Goal: Information Seeking & Learning: Learn about a topic

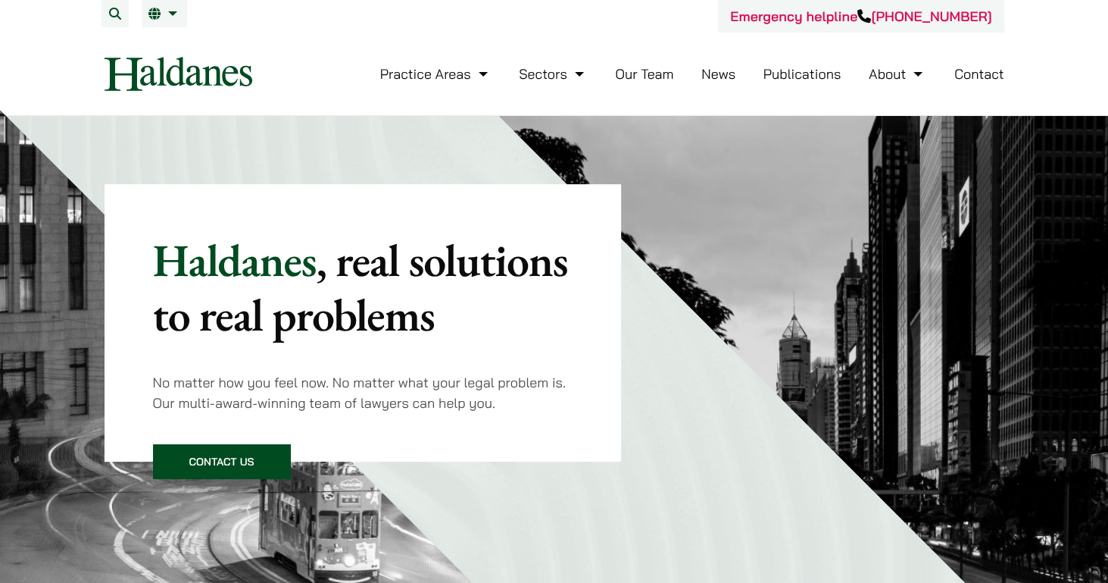
click at [648, 67] on link "Our Team" at bounding box center [644, 73] width 58 height 17
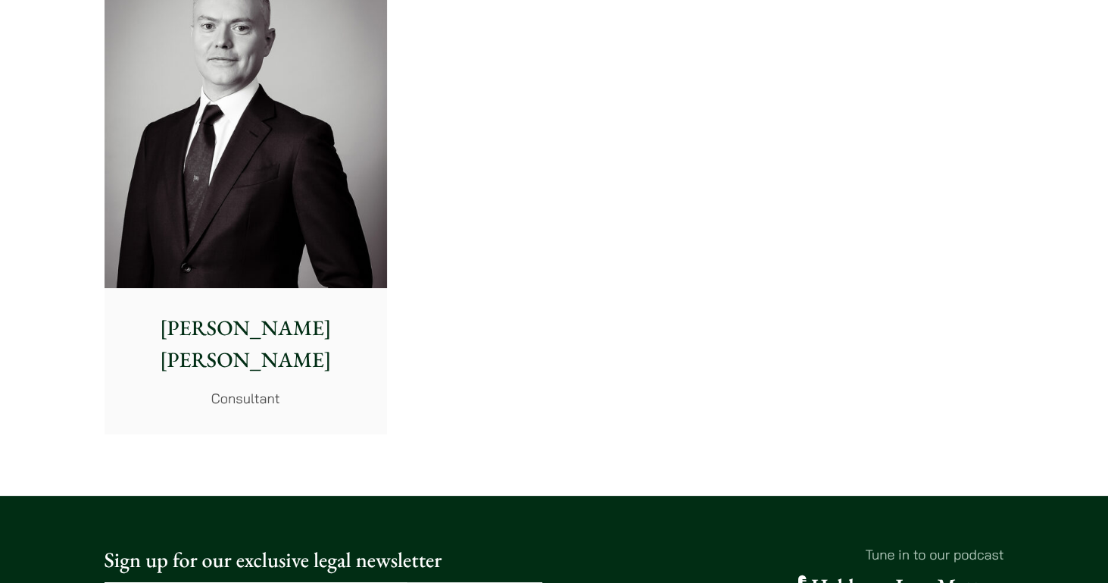
scroll to position [7782, 0]
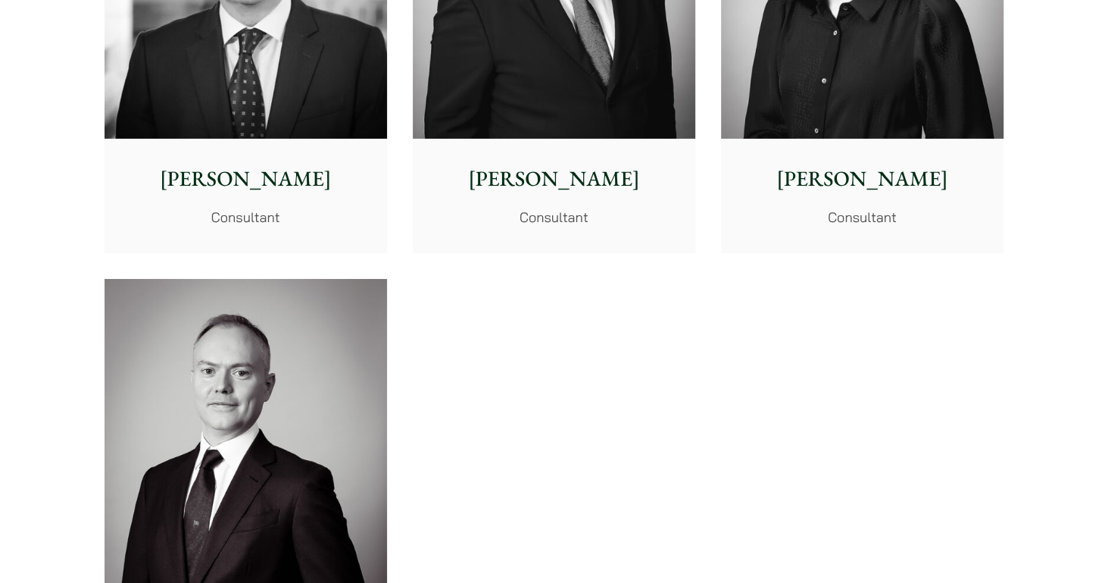
click at [886, 372] on div "Geoffrey Booth Consultant, Solicitor Advocate Stephen Terry Consultant Tim Hanc…" at bounding box center [555, 35] width 926 height 1512
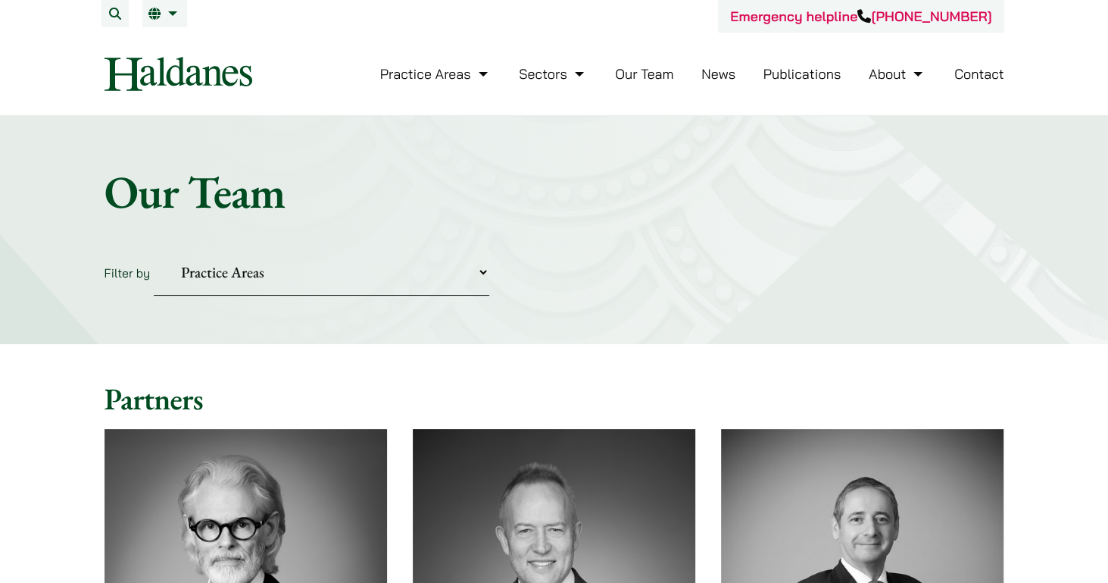
click at [720, 76] on link "News" at bounding box center [719, 73] width 34 height 17
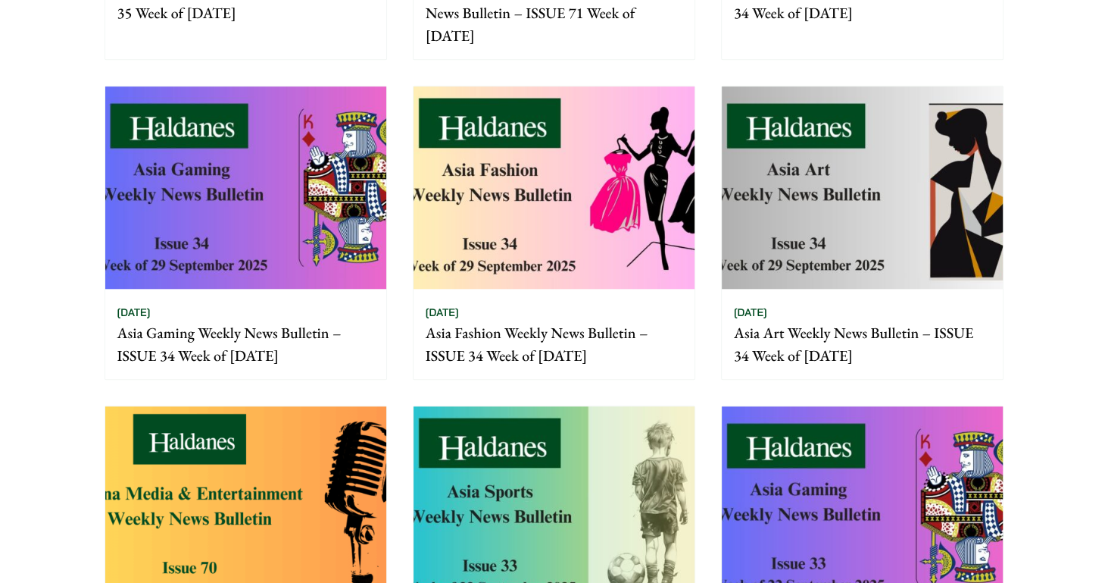
scroll to position [1308, 0]
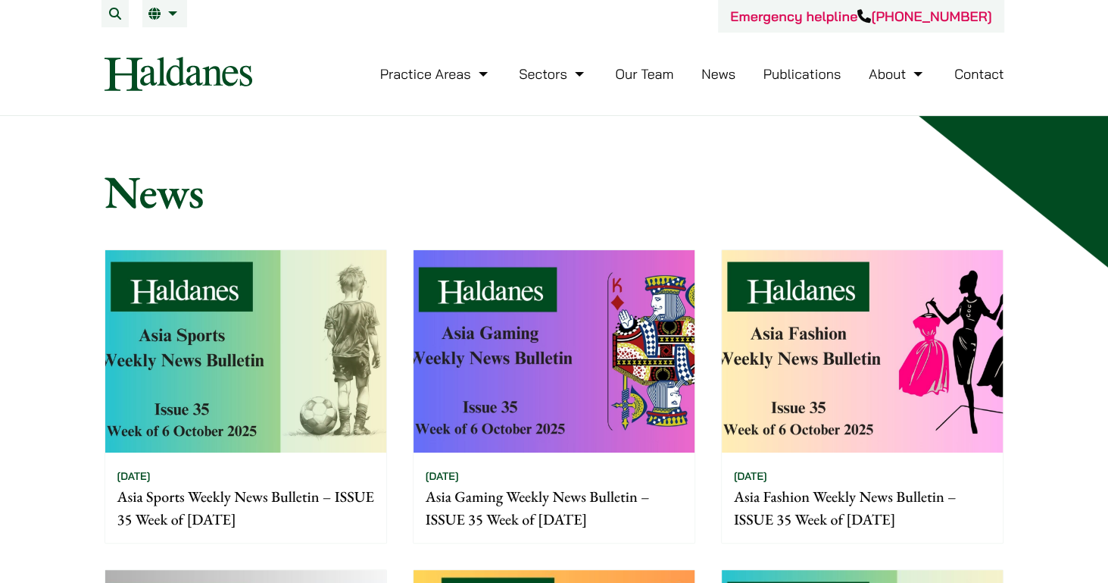
click at [815, 73] on link "Publications" at bounding box center [803, 73] width 78 height 17
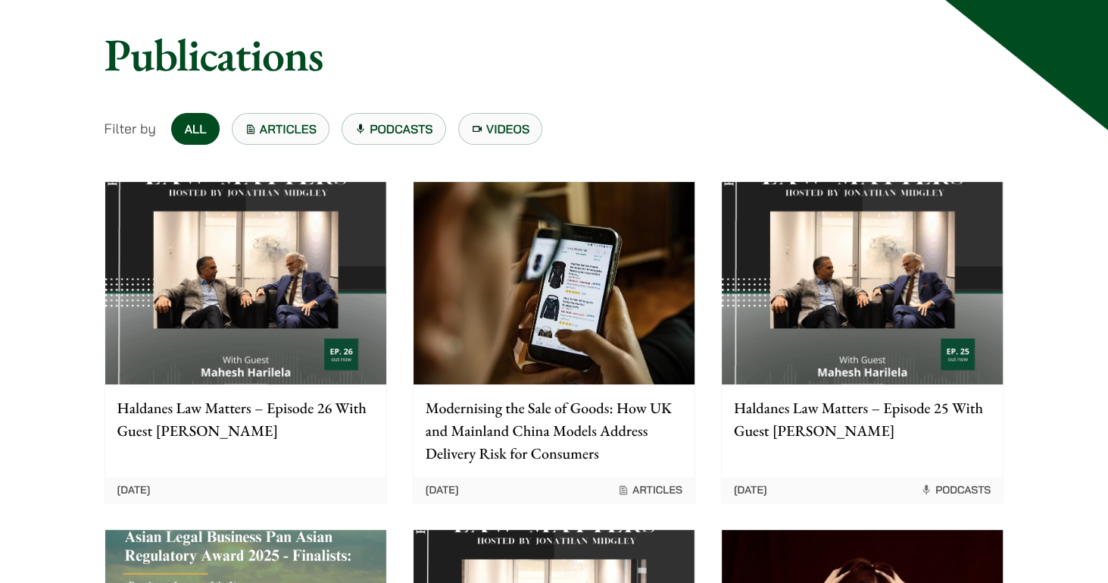
scroll to position [206, 0]
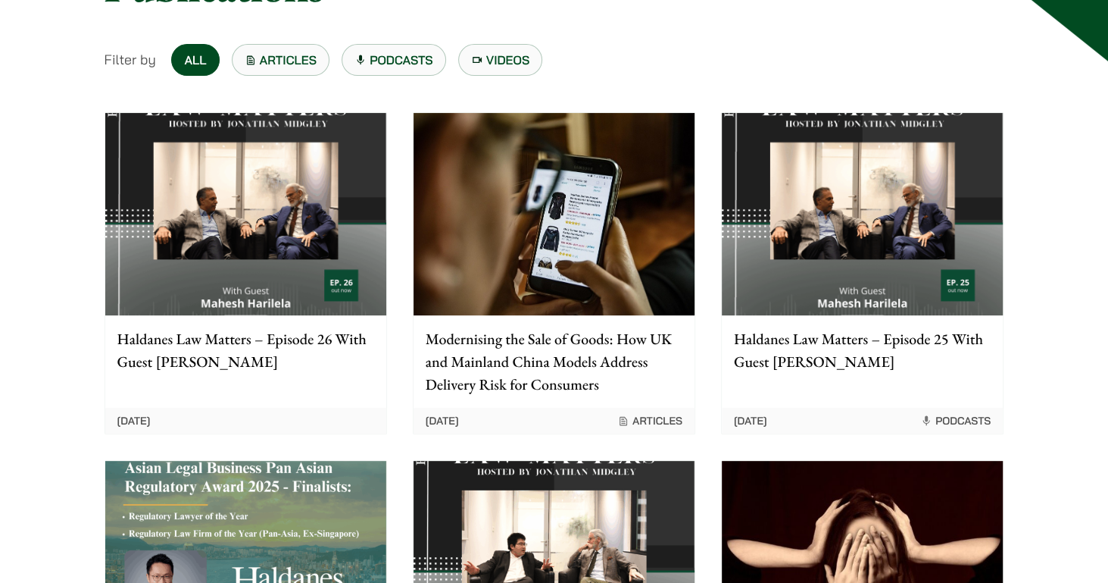
click at [614, 246] on img at bounding box center [554, 214] width 281 height 202
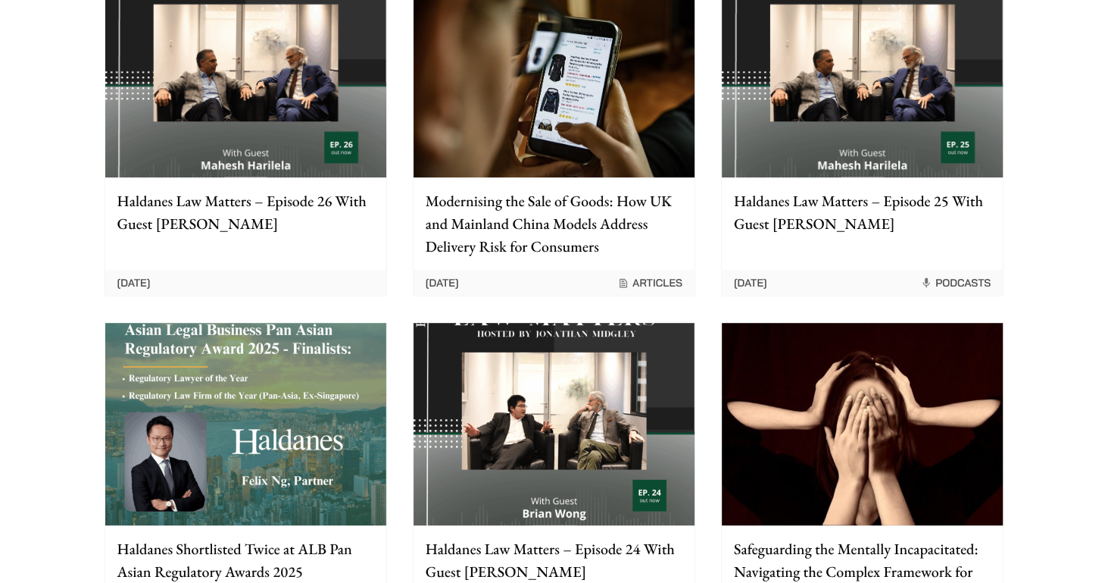
scroll to position [482, 0]
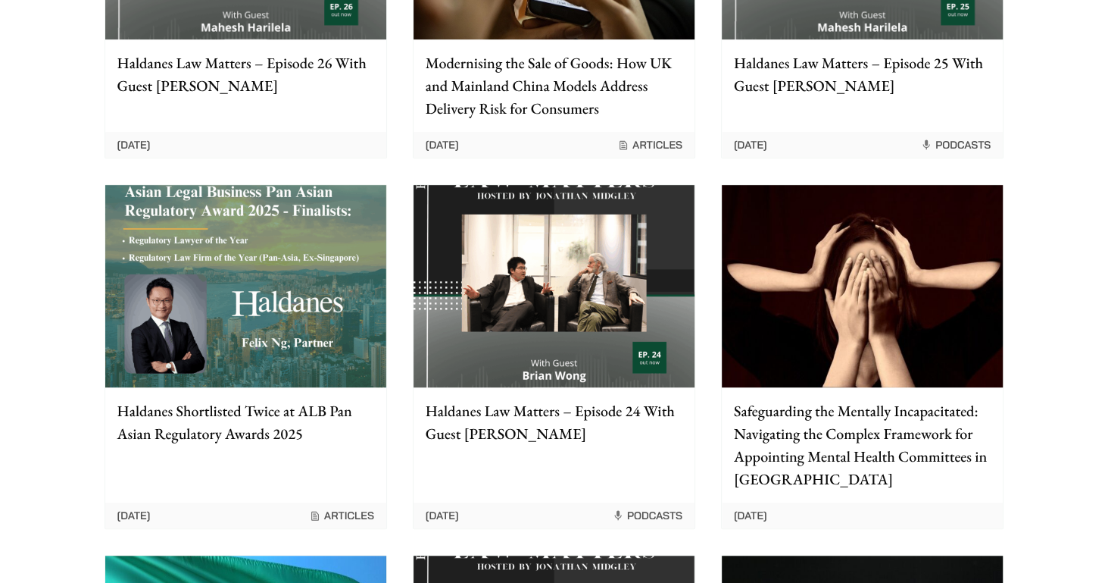
click at [1028, 345] on div "Home » Publications Publications Filter by All Articles Podcasts Videos Haldane…" at bounding box center [554, 500] width 955 height 1635
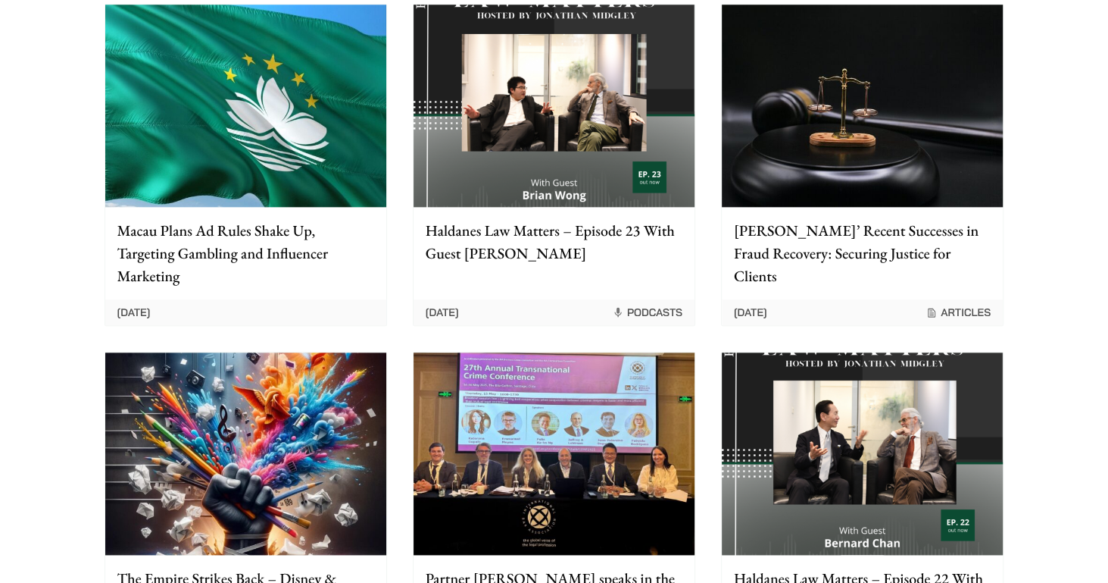
scroll to position [1170, 0]
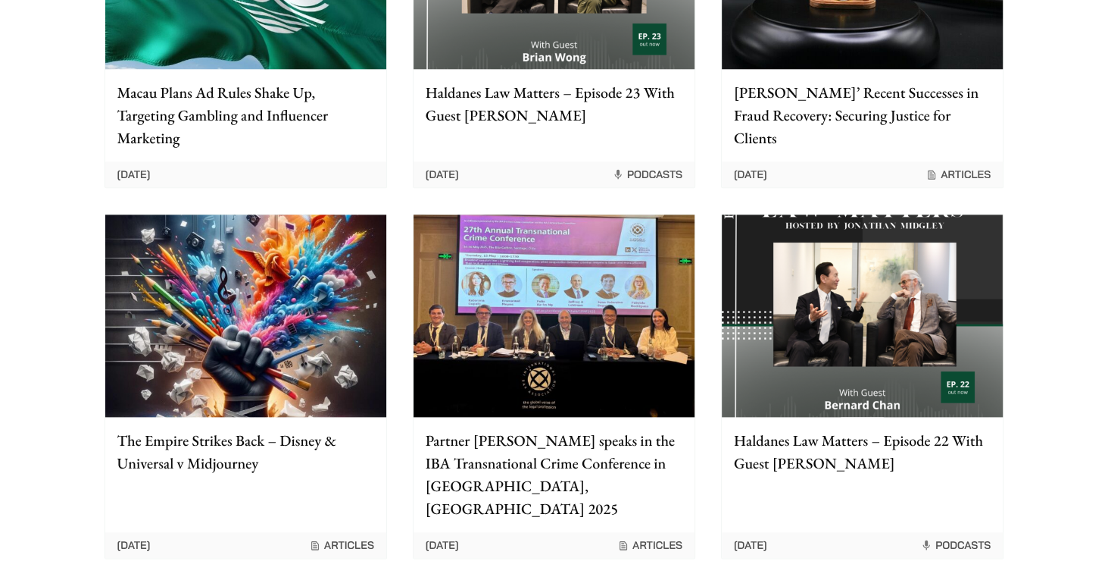
click at [306, 345] on img at bounding box center [245, 315] width 281 height 202
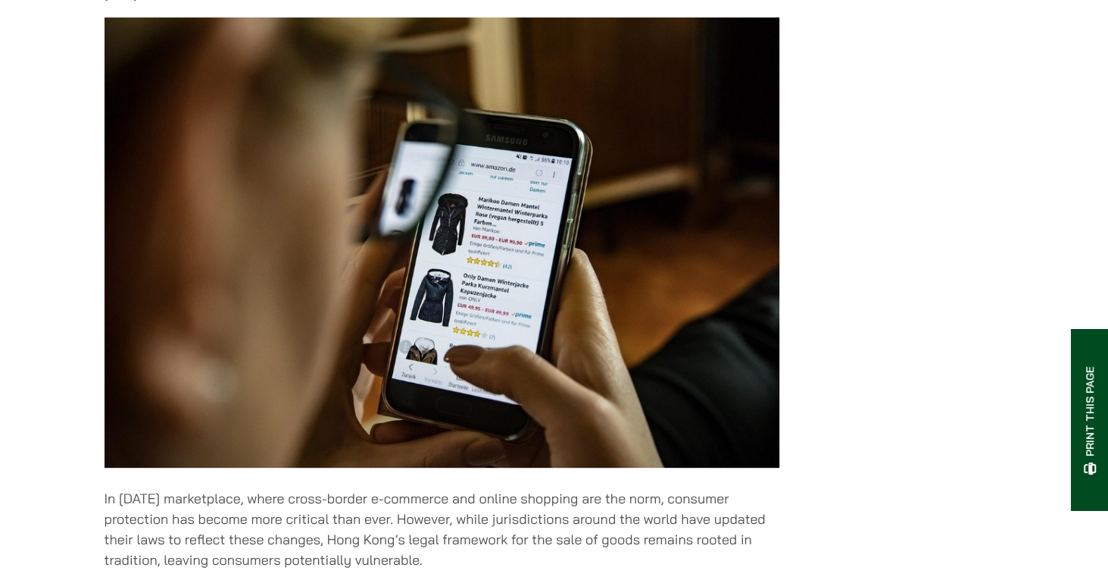
scroll to position [689, 0]
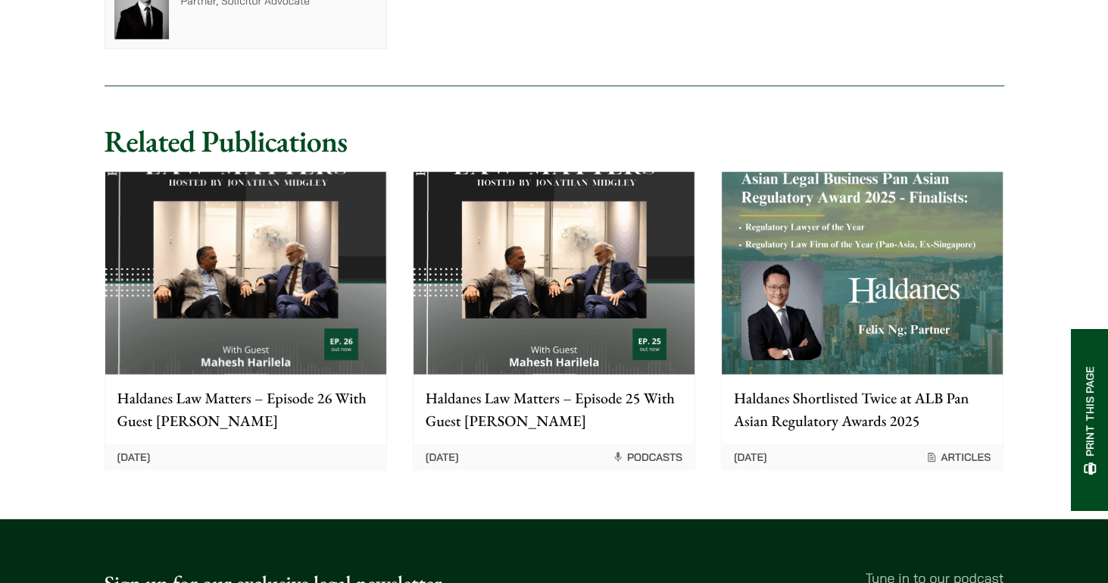
scroll to position [2402, 0]
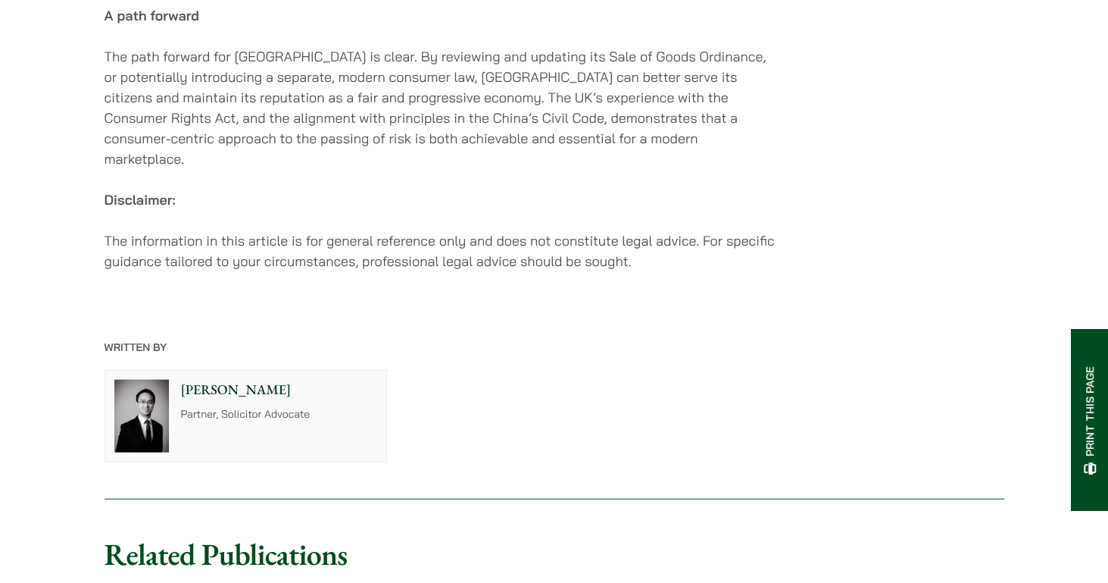
click at [797, 340] on p "Written By" at bounding box center [555, 347] width 900 height 14
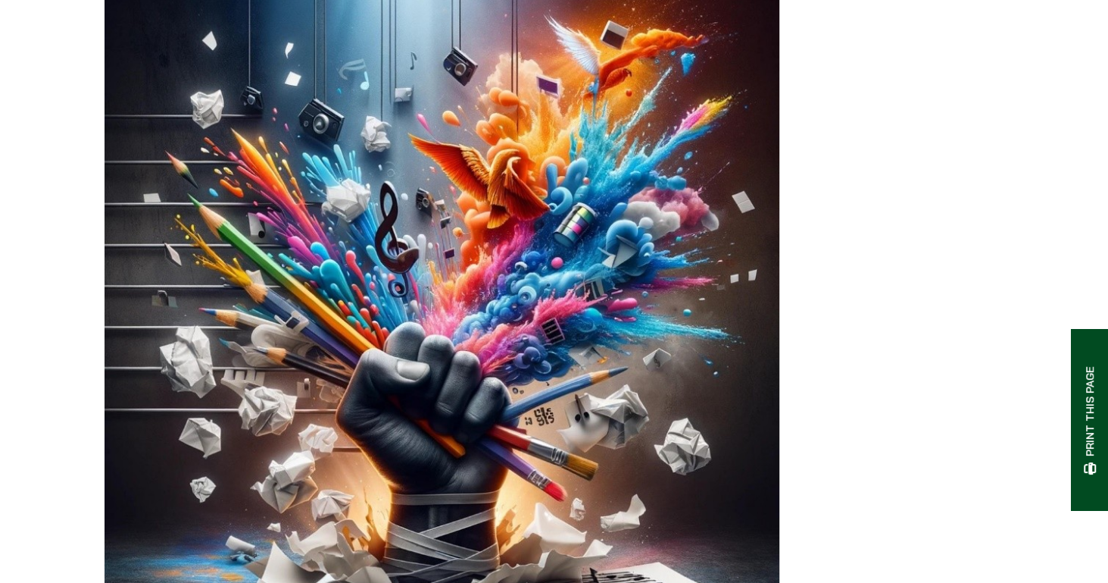
scroll to position [758, 0]
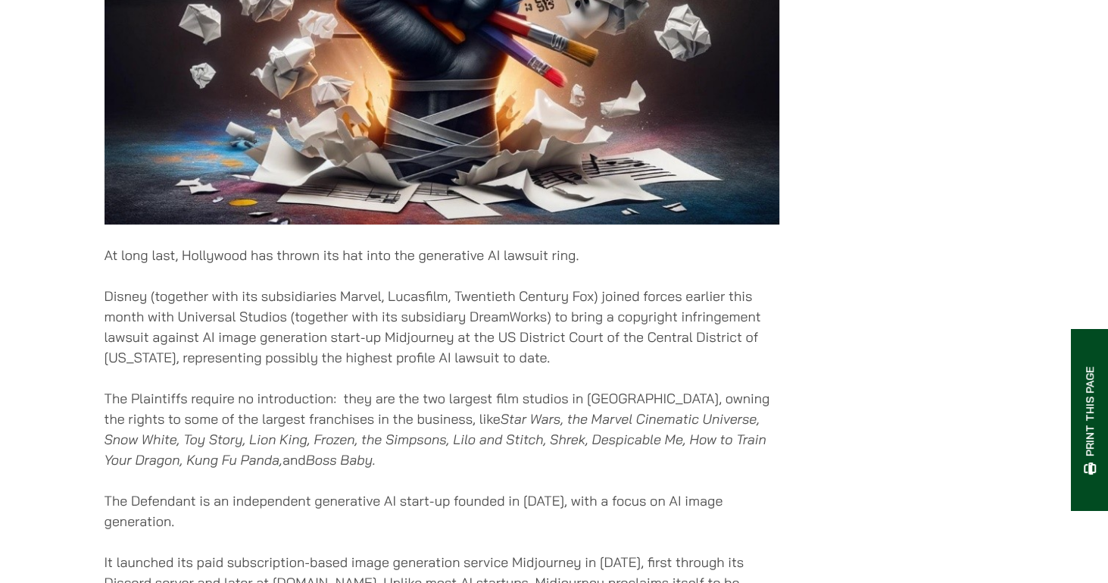
click at [561, 346] on p "Disney (together with its subsidiaries Marvel, Lucasfilm, Twentieth Century Fox…" at bounding box center [442, 327] width 675 height 82
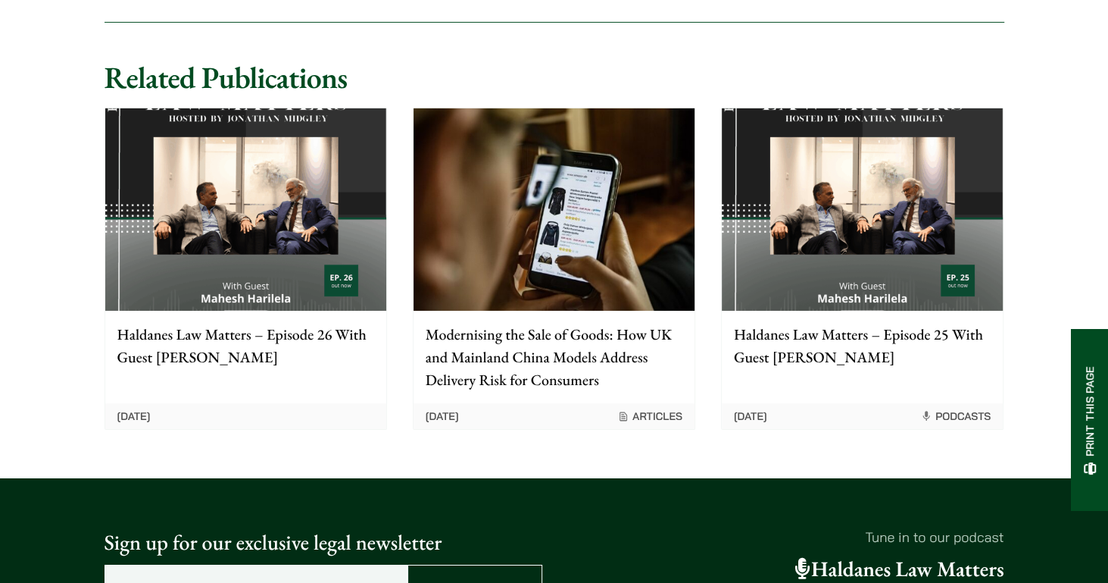
scroll to position [3150, 0]
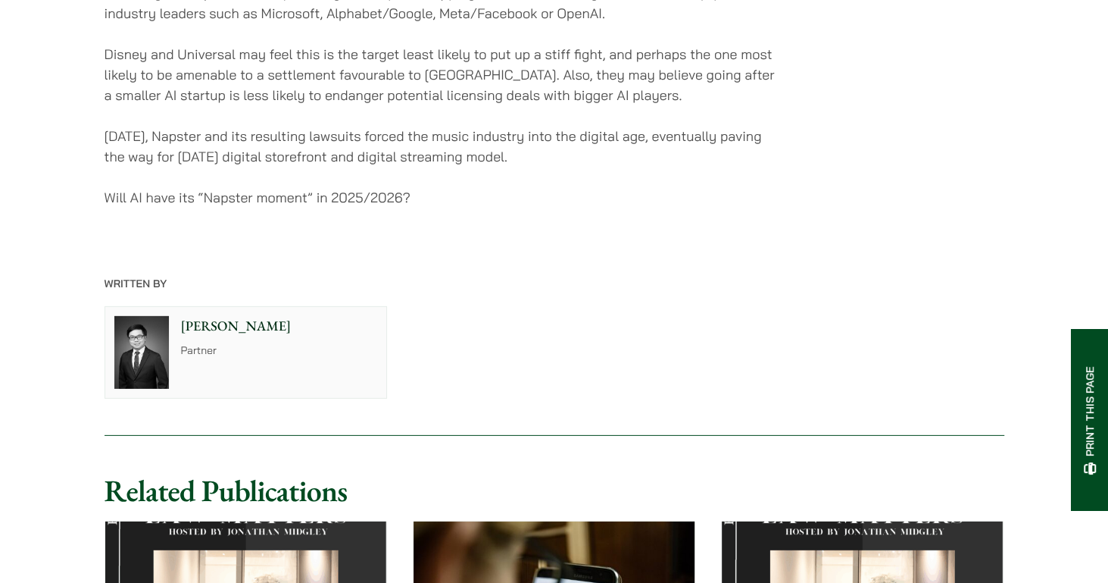
click at [586, 328] on div "[PERSON_NAME] Partner" at bounding box center [555, 352] width 926 height 118
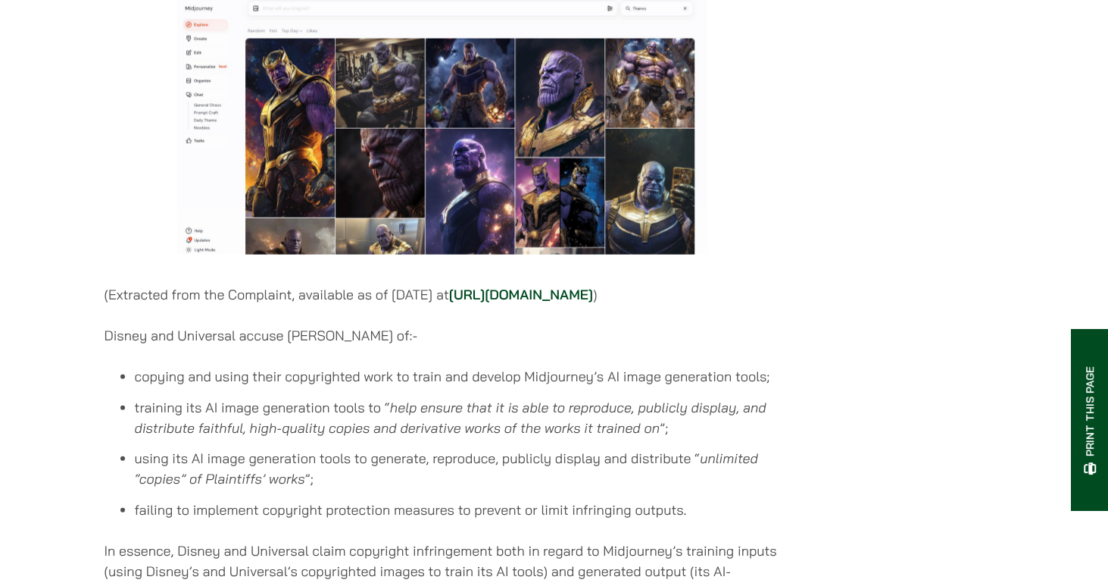
scroll to position [2548, 0]
